Goal: Task Accomplishment & Management: Manage account settings

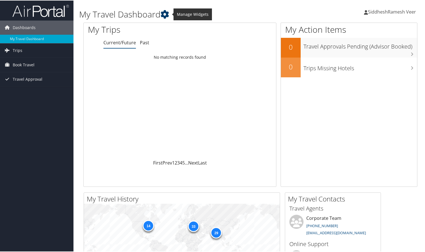
click at [166, 15] on icon at bounding box center [165, 14] width 8 height 8
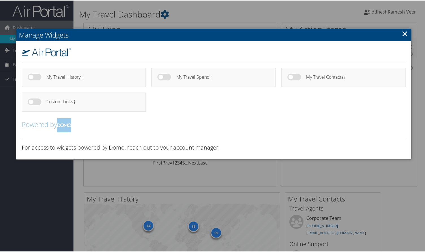
click at [404, 37] on link "×" at bounding box center [405, 32] width 7 height 11
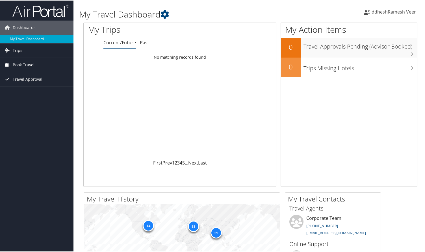
click at [31, 64] on span "Book Travel" at bounding box center [24, 64] width 22 height 14
click at [29, 78] on span "Travel Approval" at bounding box center [28, 79] width 30 height 14
click at [31, 51] on link "Trips" at bounding box center [37, 50] width 74 height 14
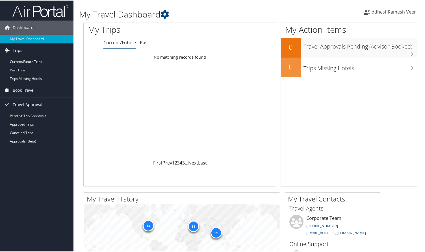
click at [30, 48] on link "Trips" at bounding box center [37, 50] width 74 height 14
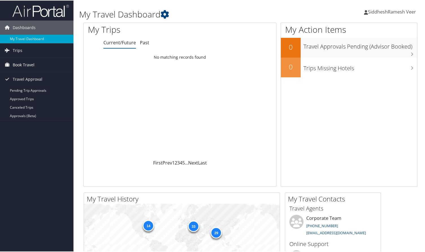
click at [25, 65] on span "Book Travel" at bounding box center [24, 64] width 22 height 14
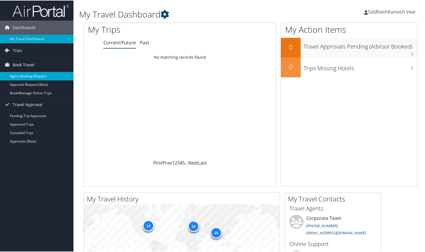
click at [33, 75] on link "Agent Booking Request" at bounding box center [37, 76] width 74 height 8
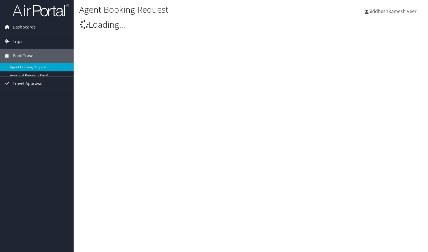
select select "bookings@cbtravel.com"
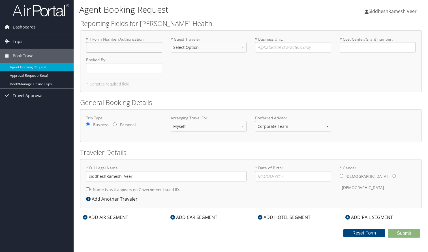
click at [102, 48] on input "* T Form Number/Authorization : Required" at bounding box center [124, 47] width 76 height 10
click at [233, 41] on label "* Guest Traveler : Select Option BOARD MEMBER GUEST INTERVIEW PROFILED RELOCATI…" at bounding box center [208, 46] width 76 height 21
click at [233, 42] on select "Select Option BOARD MEMBER GUEST INTERVIEW PROFILED RELOCATION" at bounding box center [208, 47] width 76 height 10
click at [85, 216] on icon at bounding box center [85, 217] width 5 height 5
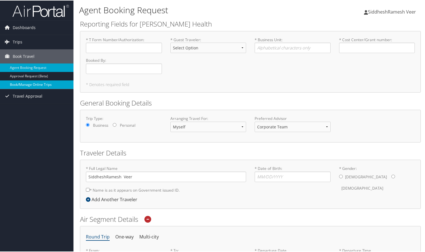
click at [41, 84] on link "Book/Manage Online Trips" at bounding box center [37, 84] width 74 height 8
click at [32, 84] on link "Book/Manage Online Trips" at bounding box center [37, 84] width 74 height 8
click at [29, 27] on span "Dashboards" at bounding box center [24, 27] width 23 height 14
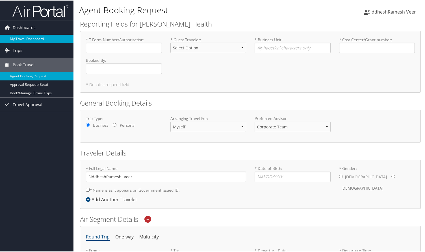
click at [29, 38] on link "My Travel Dashboard" at bounding box center [37, 38] width 74 height 8
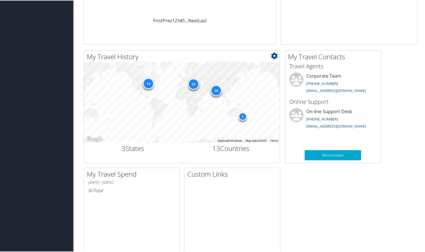
scroll to position [147, 0]
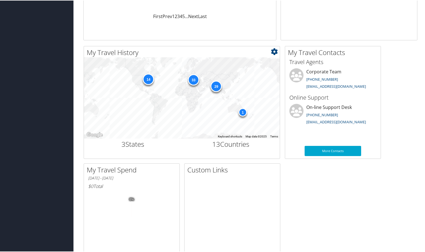
click at [217, 85] on div "29" at bounding box center [216, 85] width 11 height 11
click at [215, 85] on div "29" at bounding box center [216, 85] width 11 height 11
click at [243, 113] on div "1" at bounding box center [243, 112] width 8 height 8
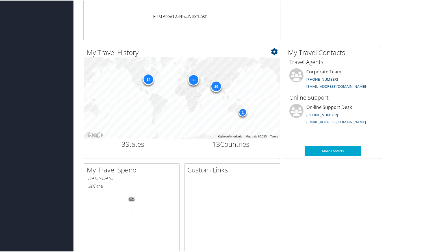
click at [147, 78] on div "14" at bounding box center [148, 78] width 11 height 11
click at [134, 144] on h2 "3 States" at bounding box center [133, 144] width 90 height 10
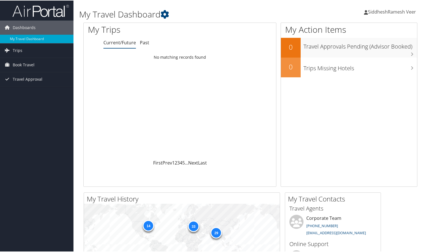
scroll to position [0, 0]
click at [178, 161] on link "3" at bounding box center [178, 162] width 3 height 6
click at [144, 46] on li "Past" at bounding box center [144, 42] width 9 height 10
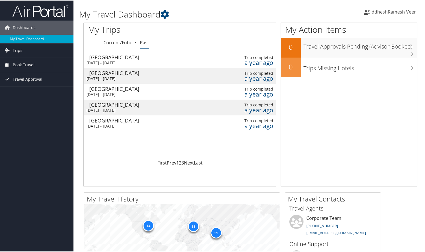
click at [104, 58] on div "Sydney" at bounding box center [118, 56] width 58 height 5
